Goal: Task Accomplishment & Management: Use online tool/utility

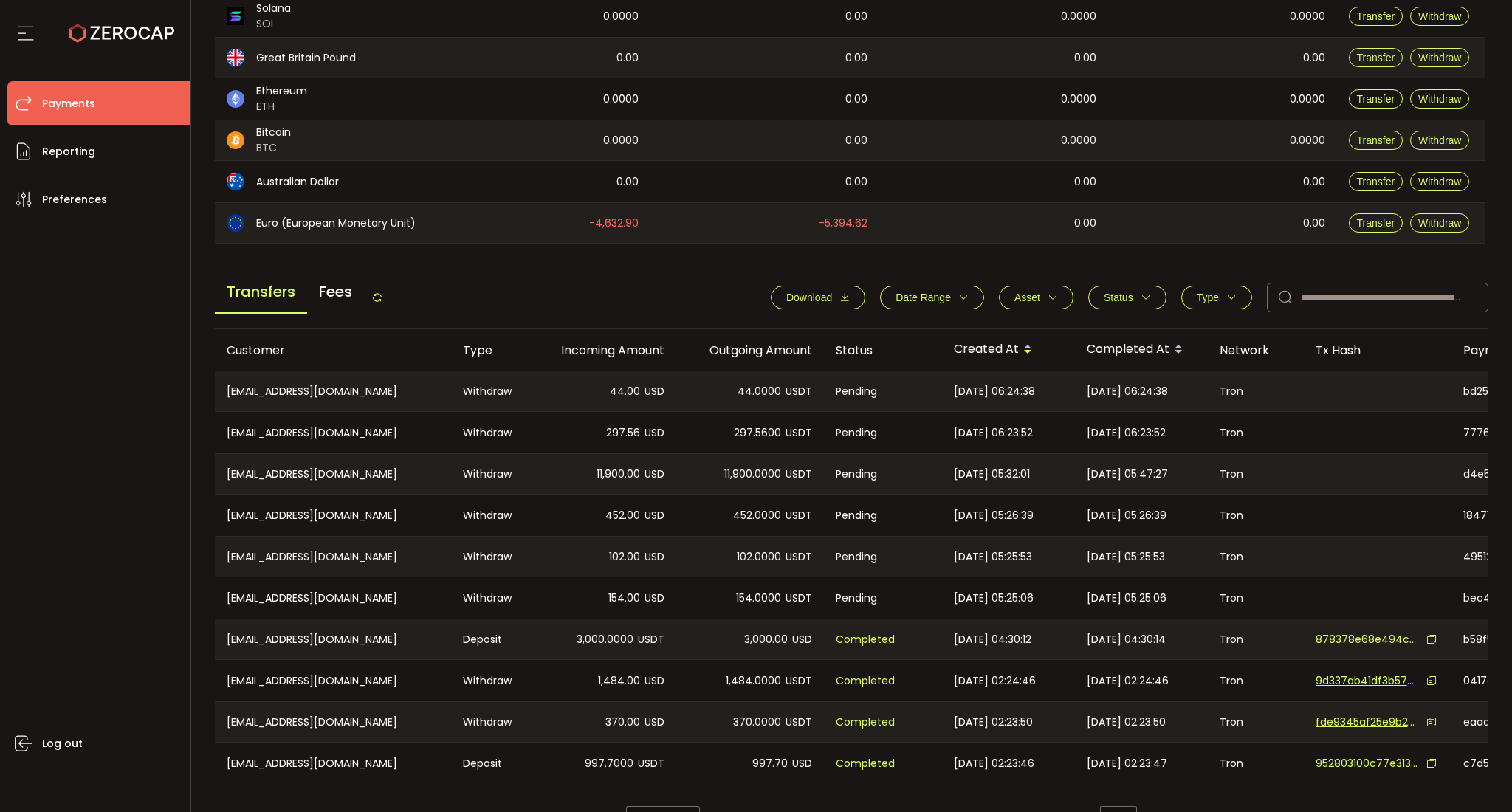
scroll to position [384, 0]
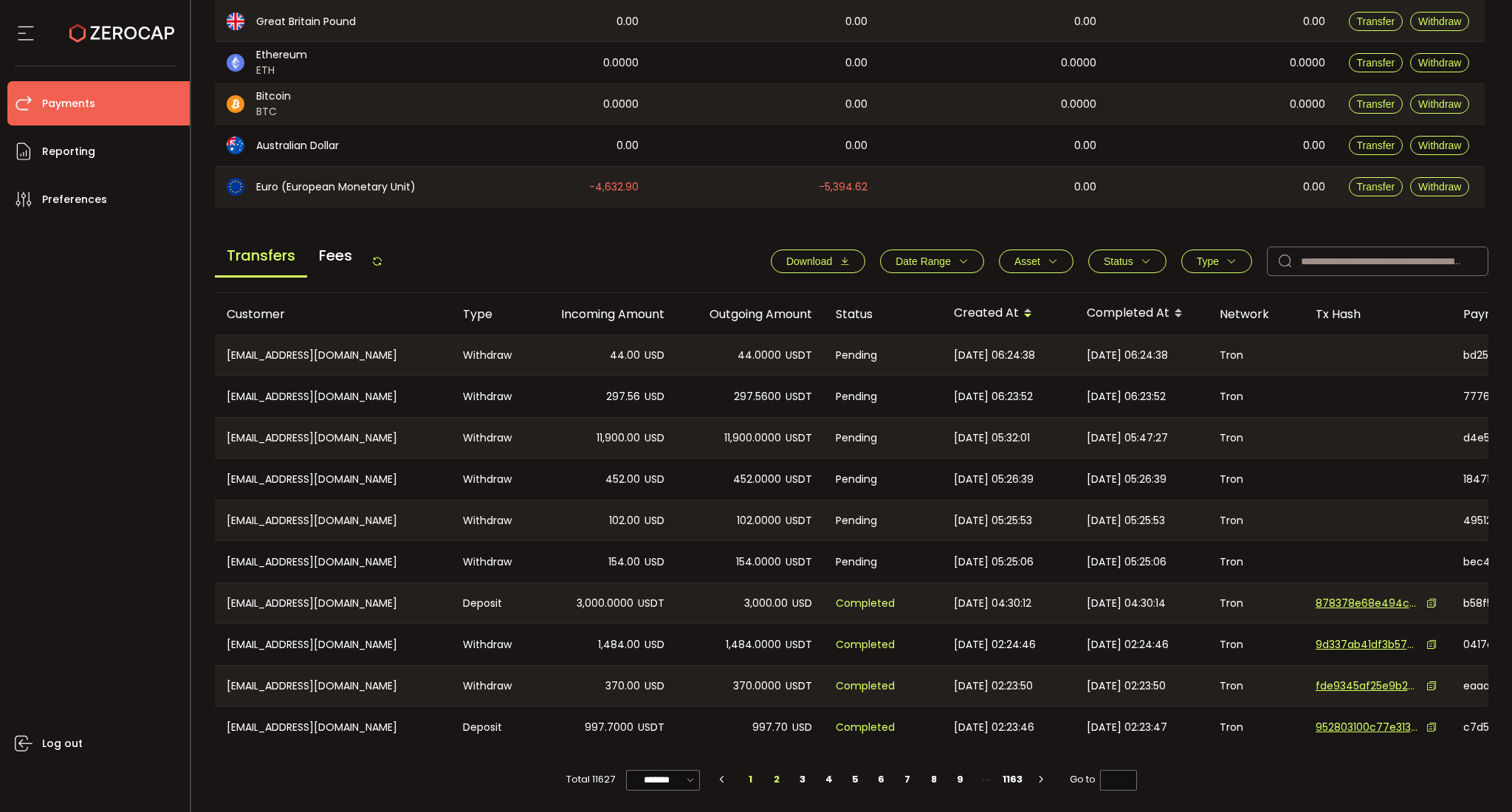
click at [773, 779] on li "2" at bounding box center [776, 779] width 26 height 20
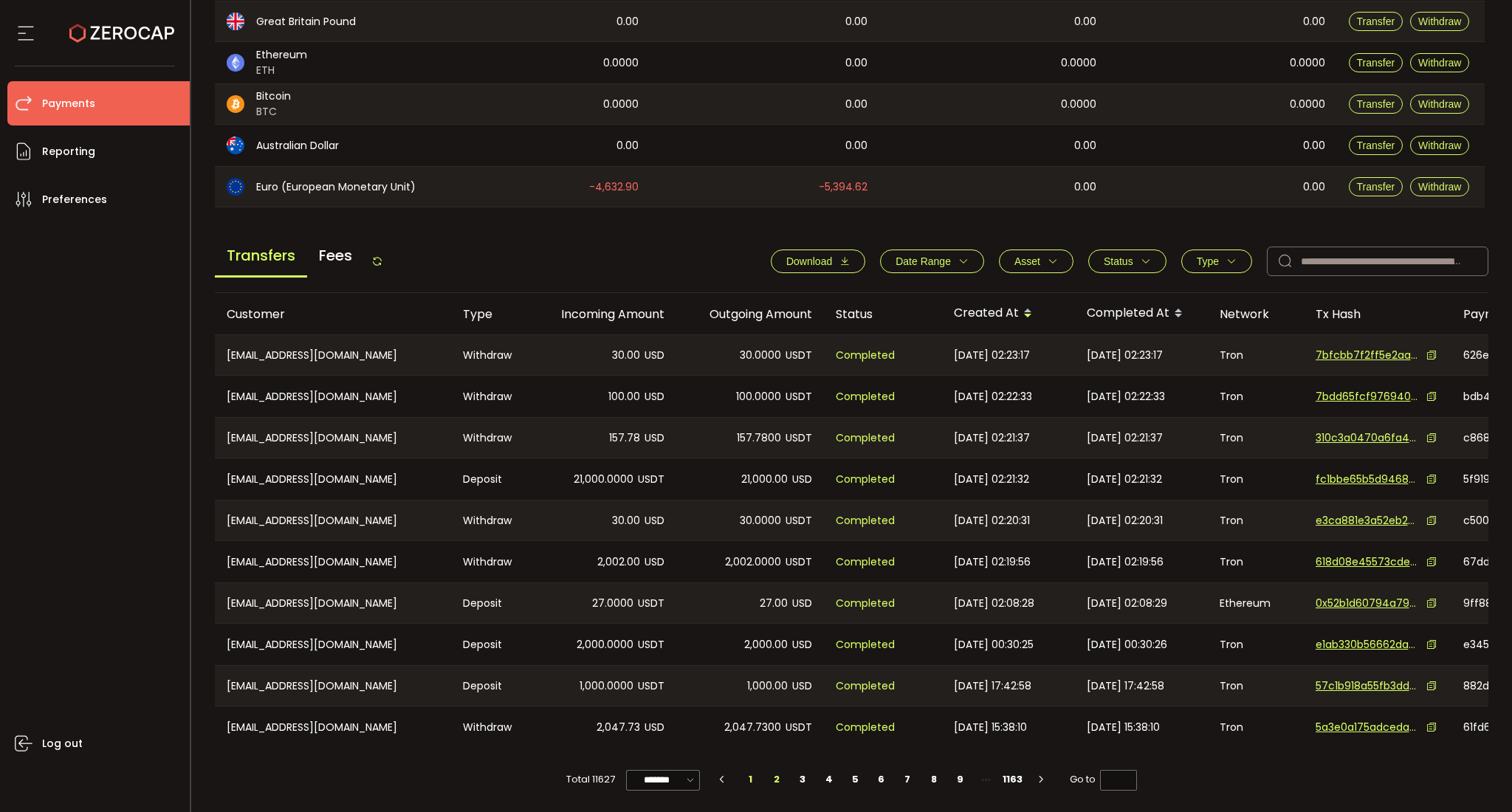
click at [743, 779] on li "1" at bounding box center [750, 779] width 26 height 20
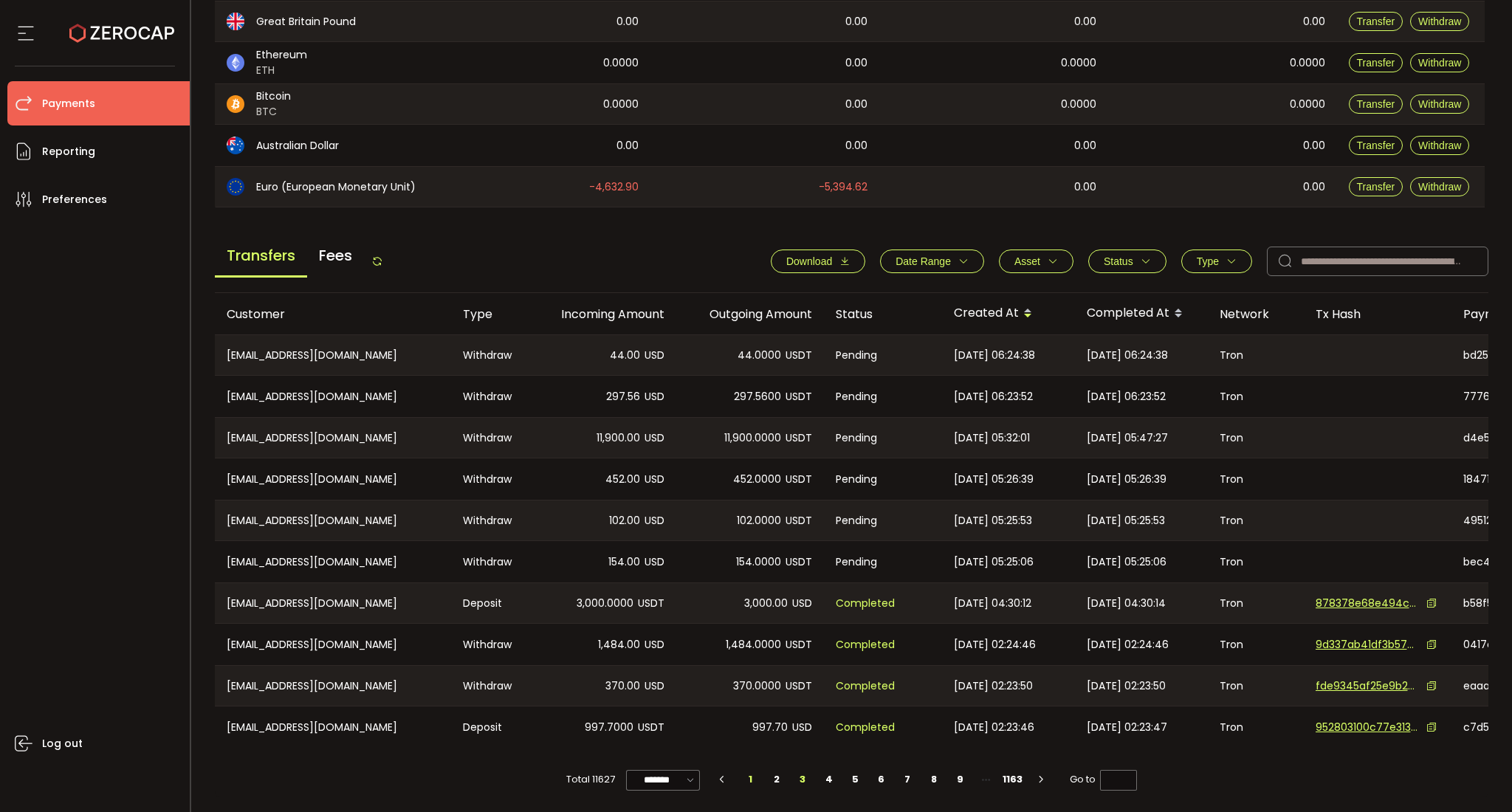
click at [790, 779] on li "3" at bounding box center [803, 779] width 26 height 20
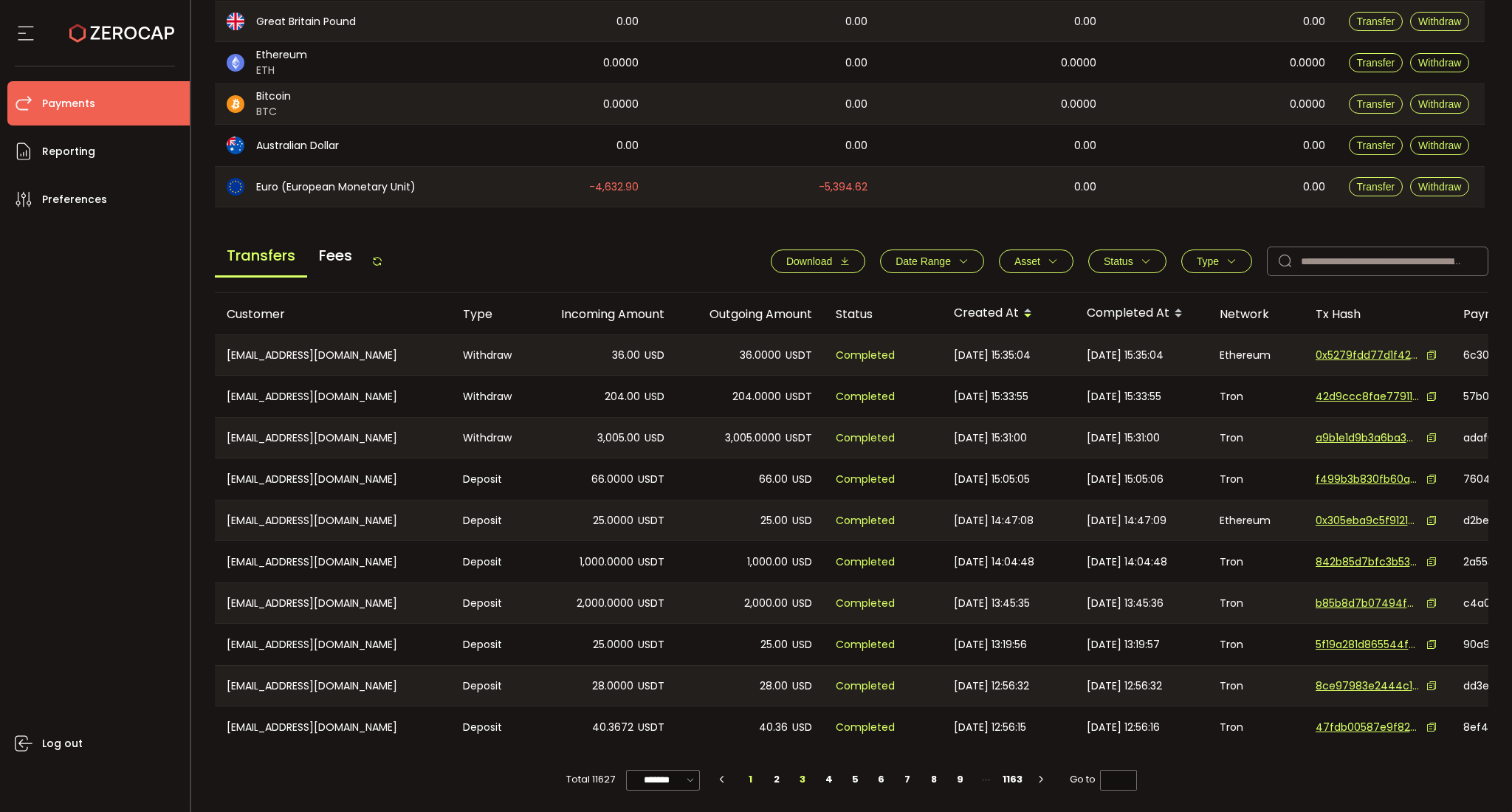
click at [739, 776] on li "1" at bounding box center [750, 779] width 26 height 20
type input "*"
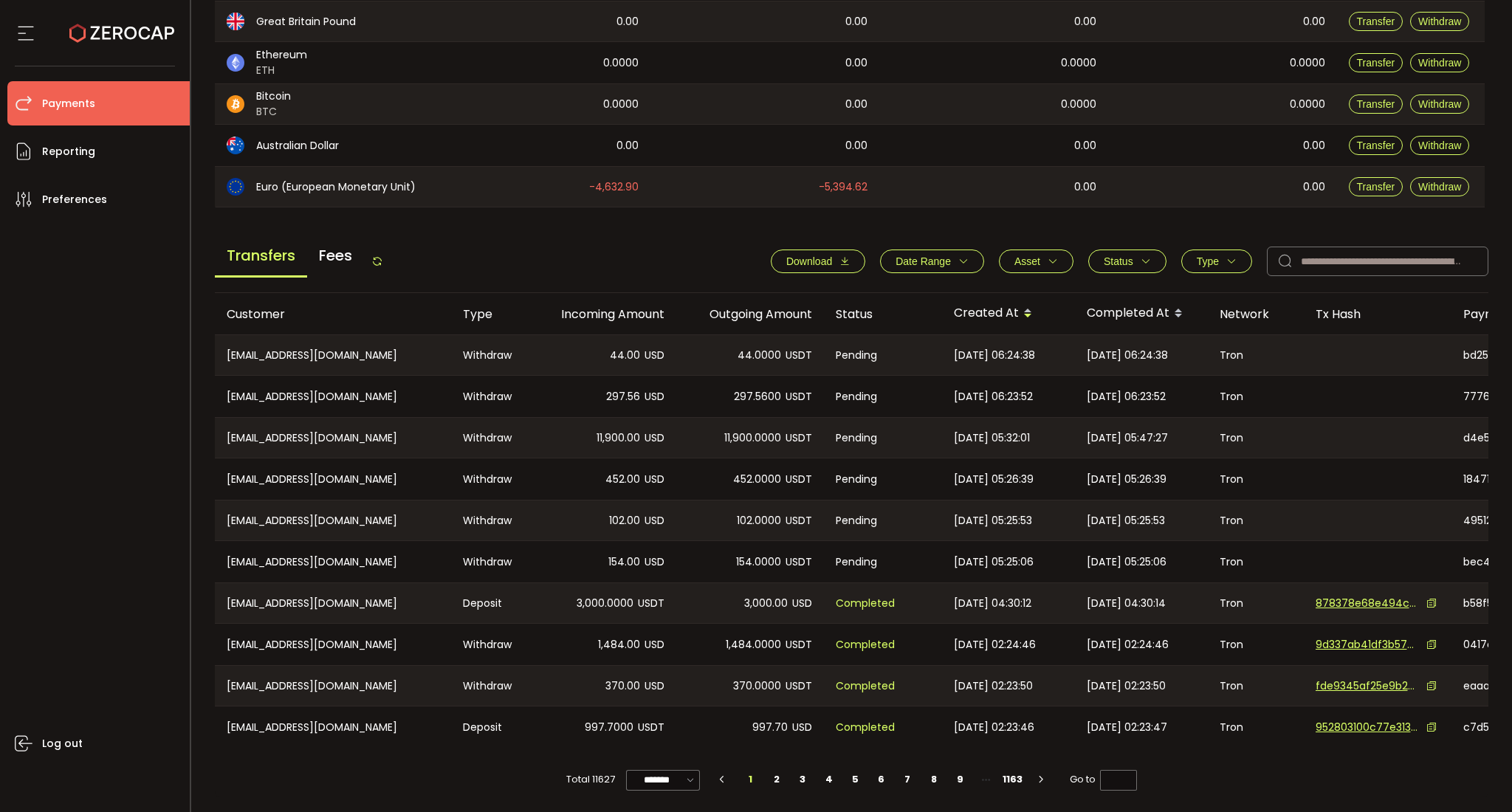
scroll to position [0, 0]
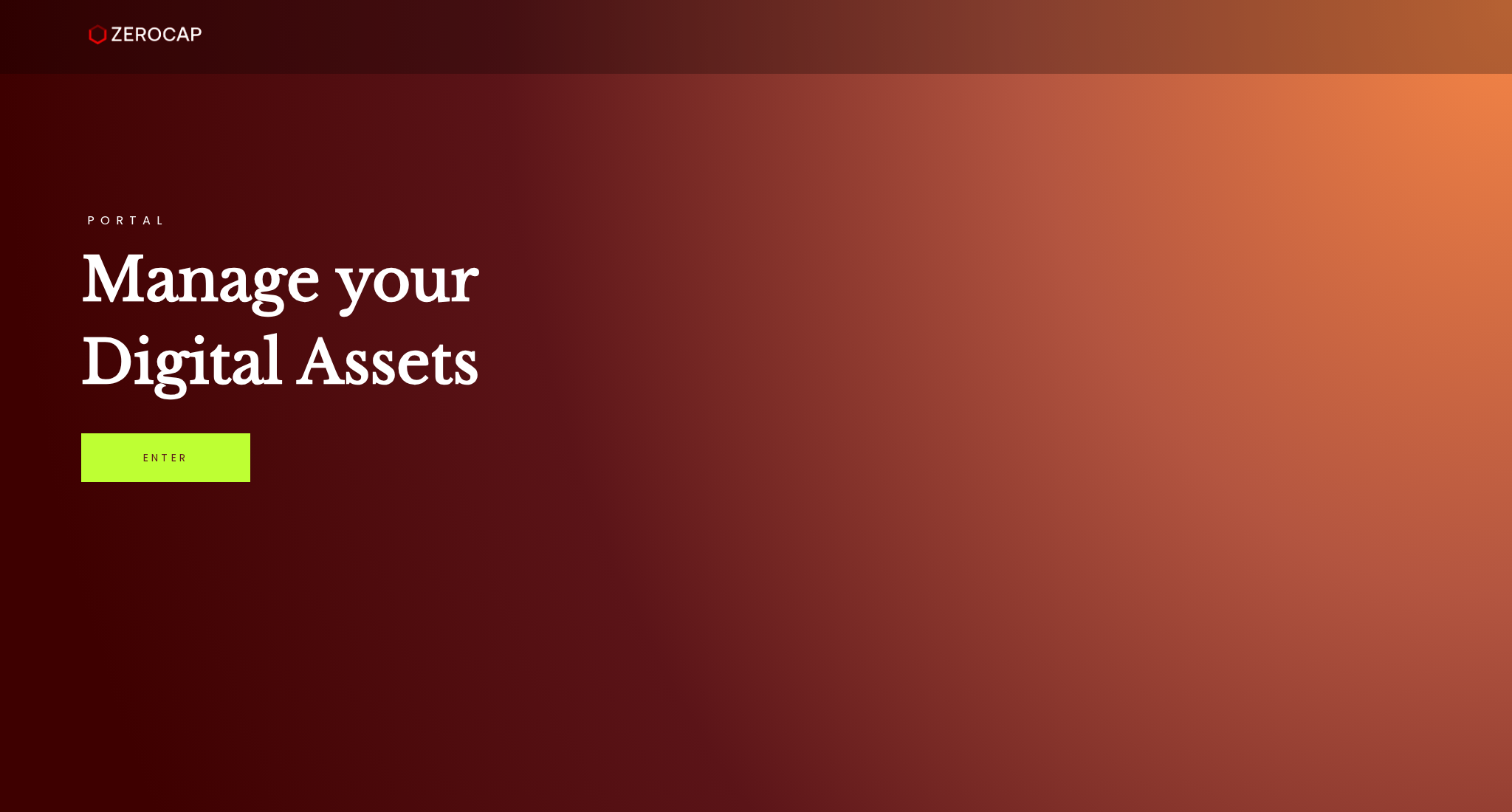
click at [120, 456] on link "Enter" at bounding box center [166, 457] width 169 height 48
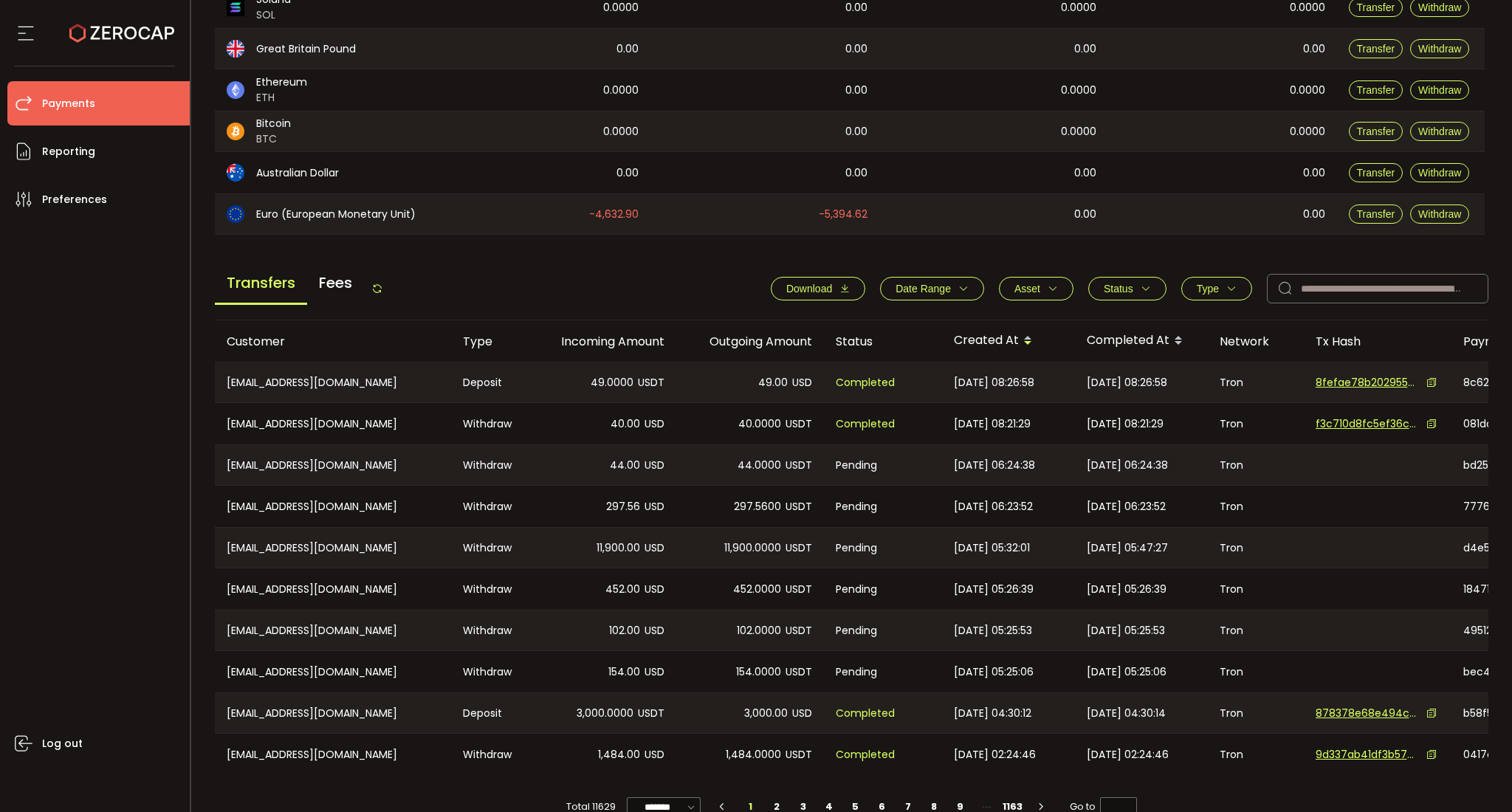
scroll to position [384, 0]
